Goal: Communication & Community: Share content

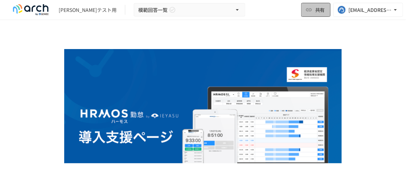
click at [298, 14] on button "共有" at bounding box center [316, 10] width 29 height 14
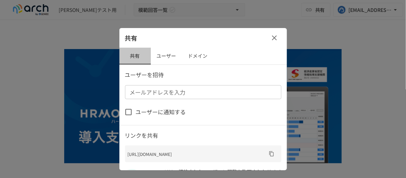
click at [148, 57] on button "共有" at bounding box center [135, 56] width 31 height 17
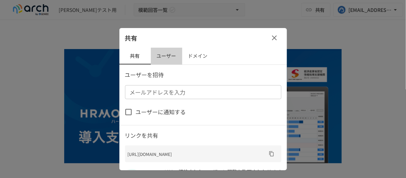
click at [166, 55] on button "ユーザー" at bounding box center [166, 56] width 31 height 17
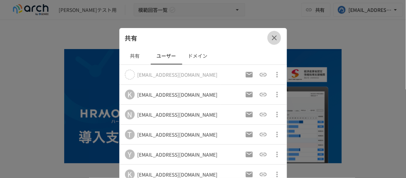
click at [274, 38] on icon "button" at bounding box center [274, 37] width 5 height 5
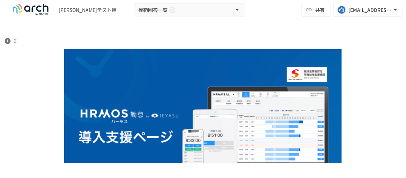
click at [298, 42] on p at bounding box center [203, 41] width 370 height 9
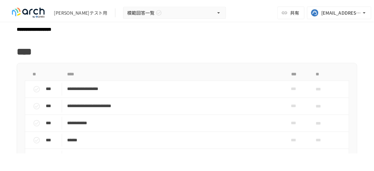
scroll to position [190, 0]
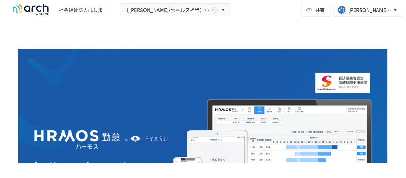
scroll to position [810, 0]
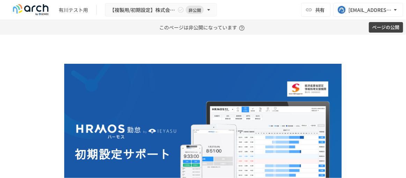
scroll to position [591, 0]
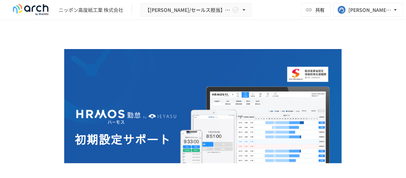
scroll to position [942, 0]
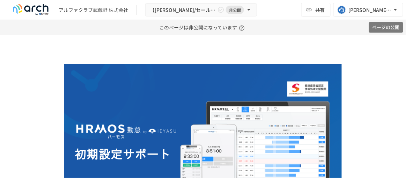
click at [385, 27] on button "ページの公開" at bounding box center [386, 27] width 34 height 11
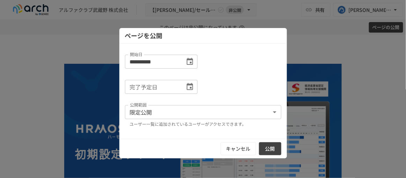
click at [267, 147] on button "公開" at bounding box center [270, 148] width 22 height 13
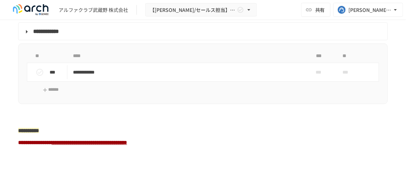
scroll to position [1080, 0]
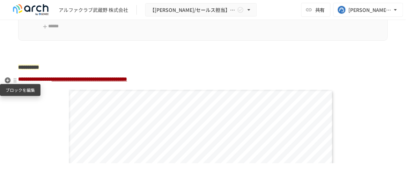
click at [17, 81] on div at bounding box center [15, 80] width 6 height 6
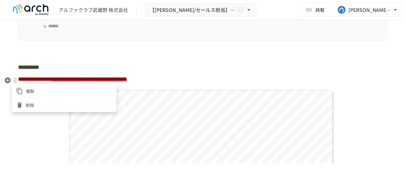
click at [37, 102] on span "削除" at bounding box center [69, 104] width 87 height 7
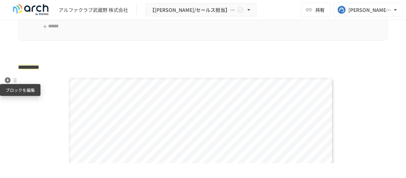
click at [16, 81] on div at bounding box center [15, 80] width 6 height 6
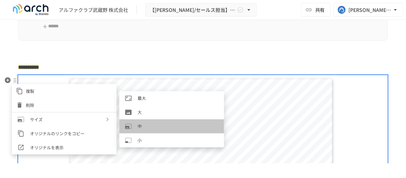
click at [140, 126] on span "中" at bounding box center [178, 126] width 81 height 7
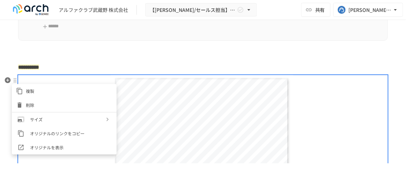
click at [97, 62] on div at bounding box center [203, 89] width 406 height 178
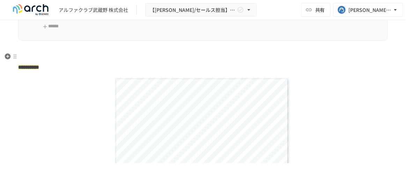
click at [104, 57] on p at bounding box center [203, 55] width 370 height 9
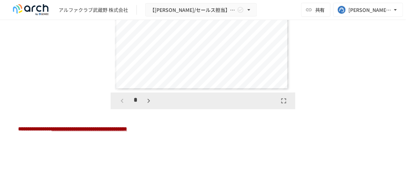
scroll to position [1239, 0]
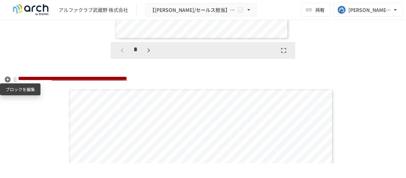
click at [16, 81] on div at bounding box center [15, 80] width 6 height 6
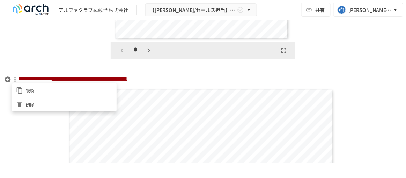
click at [33, 103] on span "削除" at bounding box center [69, 104] width 87 height 7
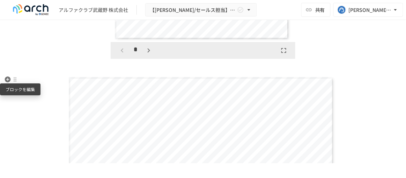
click at [16, 81] on div at bounding box center [15, 80] width 6 height 6
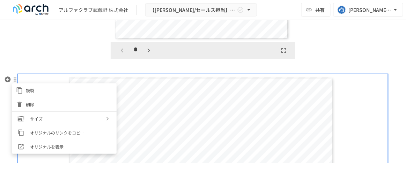
click at [40, 107] on span "削除" at bounding box center [69, 104] width 87 height 7
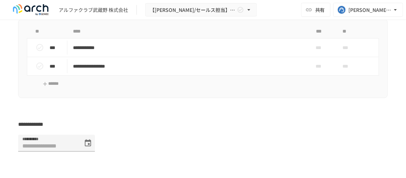
scroll to position [2128, 0]
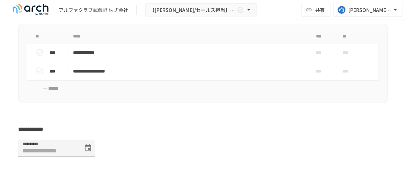
click at [390, 19] on div "アルファクラブ武蔵野 株式会社 【玉村/セールス担当】アルファクラブ武蔵野 株式会社様_初期設定サポート 共有 yoriko.kimura@bizreach.…" at bounding box center [203, 10] width 406 height 20
click at [384, 13] on div "[PERSON_NAME][EMAIL_ADDRESS][DOMAIN_NAME]" at bounding box center [370, 10] width 43 height 9
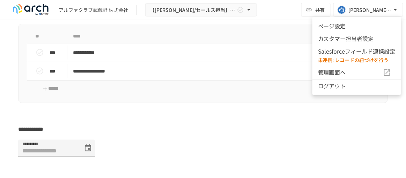
click at [339, 28] on li "ページ設定" at bounding box center [357, 26] width 89 height 13
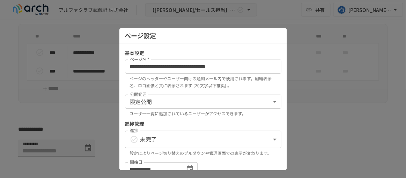
click at [368, 57] on div at bounding box center [203, 89] width 406 height 178
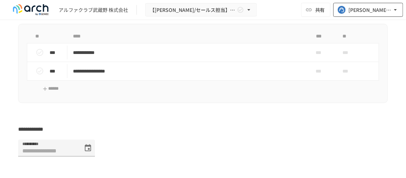
click at [388, 14] on div "[PERSON_NAME][EMAIL_ADDRESS][DOMAIN_NAME]" at bounding box center [370, 10] width 43 height 9
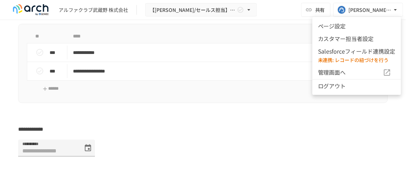
click at [345, 70] on span "管理画面へ" at bounding box center [350, 72] width 65 height 9
click at [341, 55] on p "Salesforceフィールド連携設定" at bounding box center [357, 51] width 78 height 9
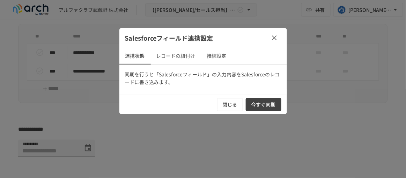
click at [258, 101] on button "今すぐ同期" at bounding box center [264, 104] width 36 height 13
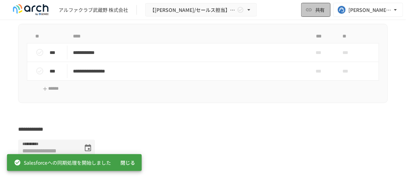
click at [318, 15] on button "共有" at bounding box center [316, 10] width 29 height 14
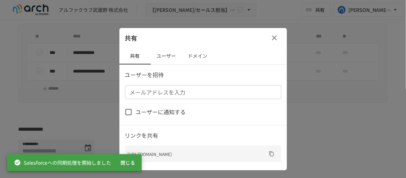
click at [193, 88] on input "メールアドレスを入力" at bounding box center [202, 92] width 151 height 10
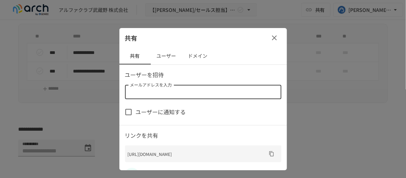
paste input "**********"
type input "**********"
click at [175, 110] on span "ユーザーに通知する" at bounding box center [161, 111] width 50 height 9
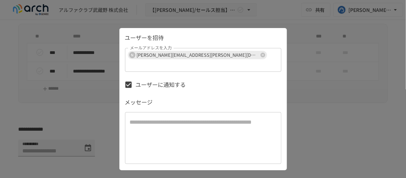
scroll to position [51, 0]
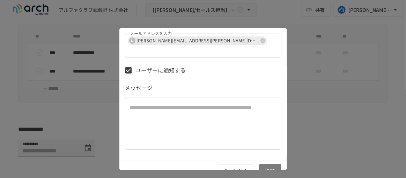
click at [266, 164] on button "追加" at bounding box center [270, 170] width 22 height 13
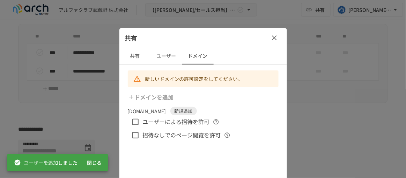
click at [181, 122] on span "ユーザーによる招待を許可" at bounding box center [176, 121] width 67 height 9
click at [273, 88] on div "新しいドメインの許可設定をしてください。 ドメインを追加 bizreach.co.jp 新規追加 ユーザーによる招待を許可 招待なしでのページ閲覧を許可" at bounding box center [204, 124] width 168 height 119
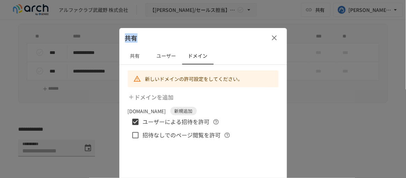
drag, startPoint x: 239, startPoint y: 36, endPoint x: 240, endPoint y: 27, distance: 9.5
click at [240, 27] on div "共有 共有 ユーザー ドメイン 新しいドメインの許可設定をしてください。 ドメインを追加 bizreach.co.jp 新規追加 ユーザーによる招待を許可 招…" at bounding box center [203, 89] width 406 height 178
click at [258, 55] on div "共有 ユーザー ドメイン" at bounding box center [204, 56] width 168 height 17
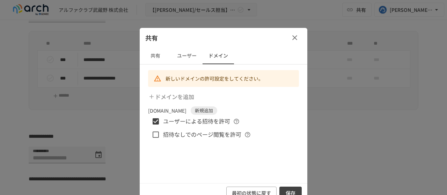
click at [295, 177] on button "保存" at bounding box center [291, 193] width 22 height 13
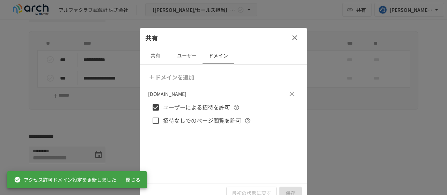
click at [296, 36] on icon "button" at bounding box center [295, 37] width 5 height 5
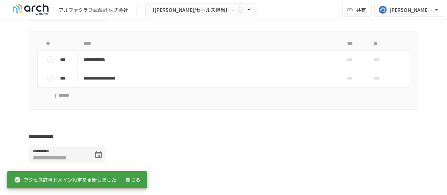
drag, startPoint x: 129, startPoint y: 179, endPoint x: 139, endPoint y: 176, distance: 10.2
click at [132, 177] on button "閉じる" at bounding box center [133, 180] width 22 height 13
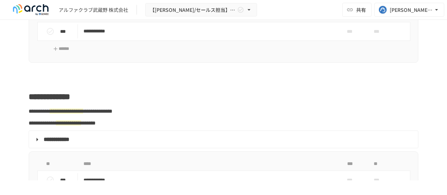
scroll to position [944, 0]
